Goal: Information Seeking & Learning: Understand process/instructions

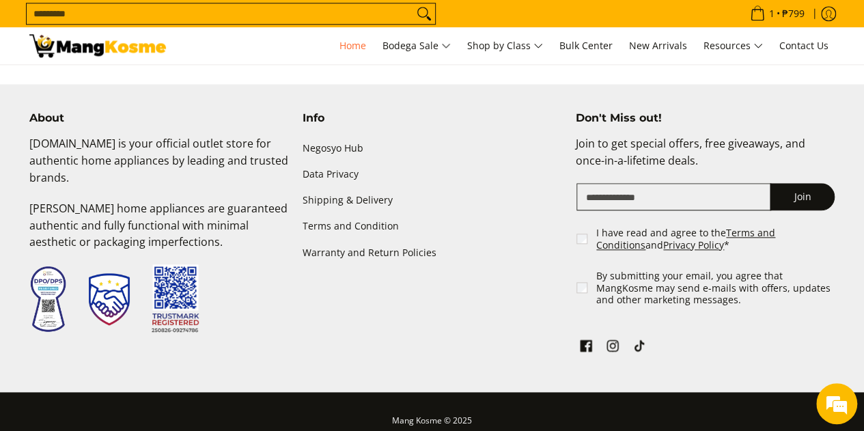
scroll to position [3283, 0]
click at [342, 196] on link "Shipping & Delivery" at bounding box center [431, 200] width 259 height 26
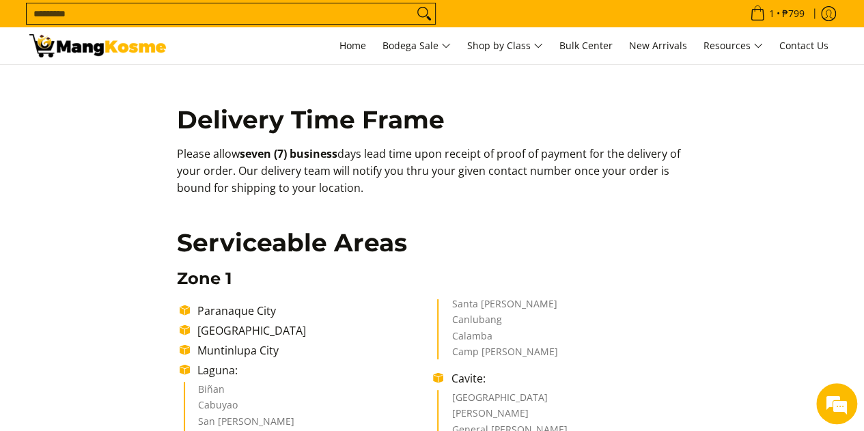
scroll to position [137, 0]
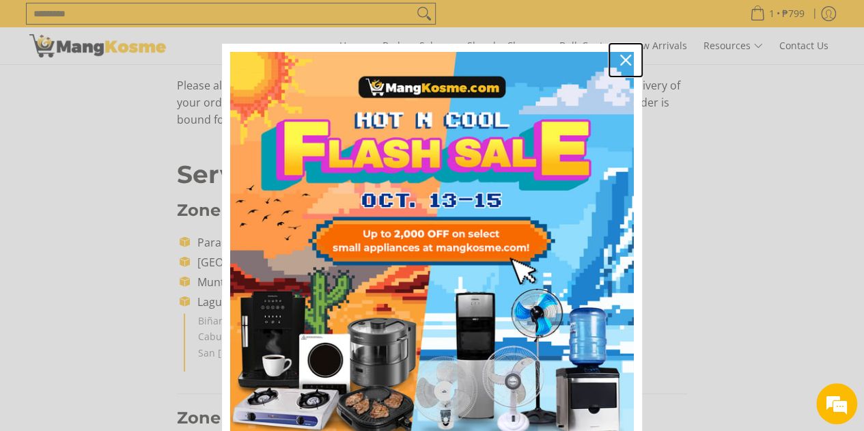
click at [620, 60] on icon "close icon" at bounding box center [625, 60] width 11 height 11
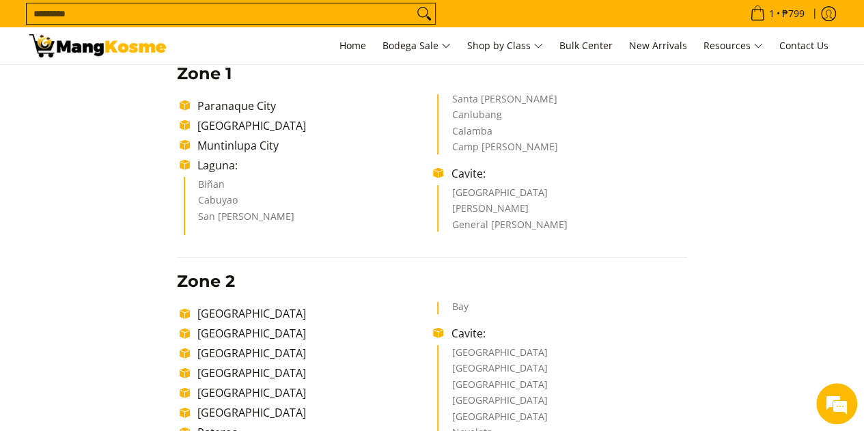
scroll to position [0, 0]
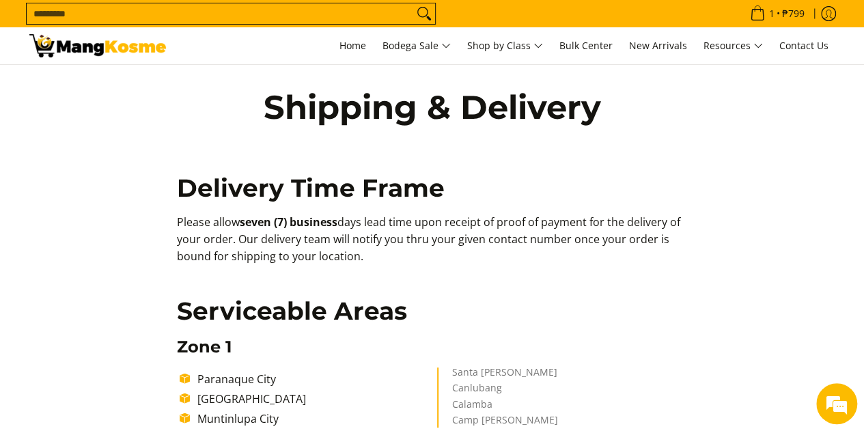
click at [481, 175] on h2 "Delivery Time Frame" at bounding box center [432, 188] width 510 height 31
